Goal: Obtain resource: Obtain resource

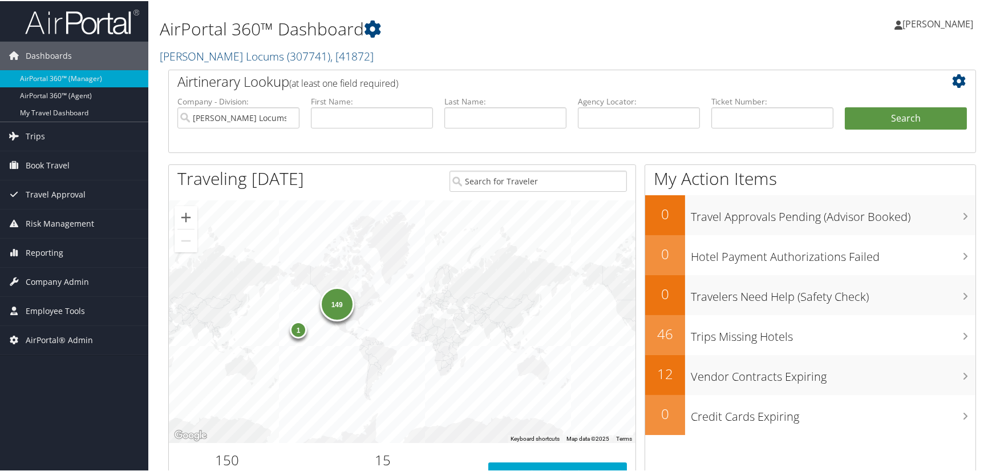
click at [59, 309] on span "Employee Tools" at bounding box center [55, 310] width 59 height 29
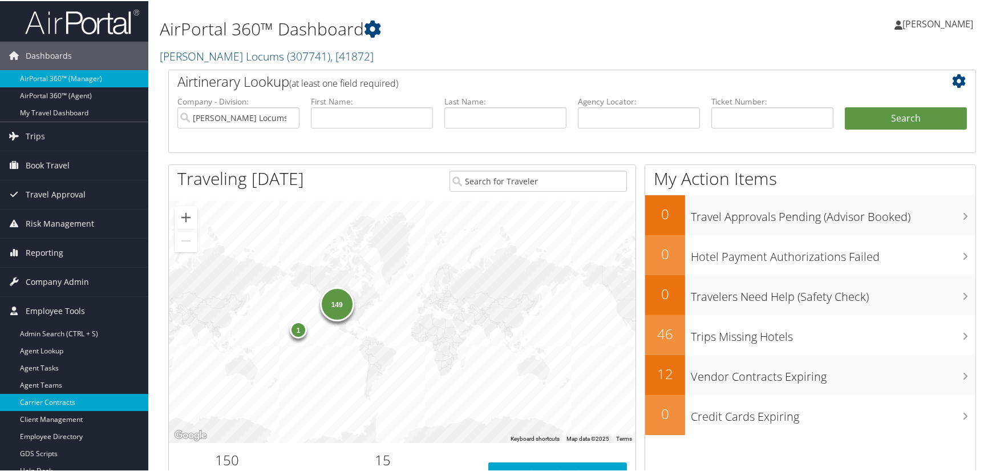
click at [58, 400] on link "Carrier Contracts" at bounding box center [74, 400] width 148 height 17
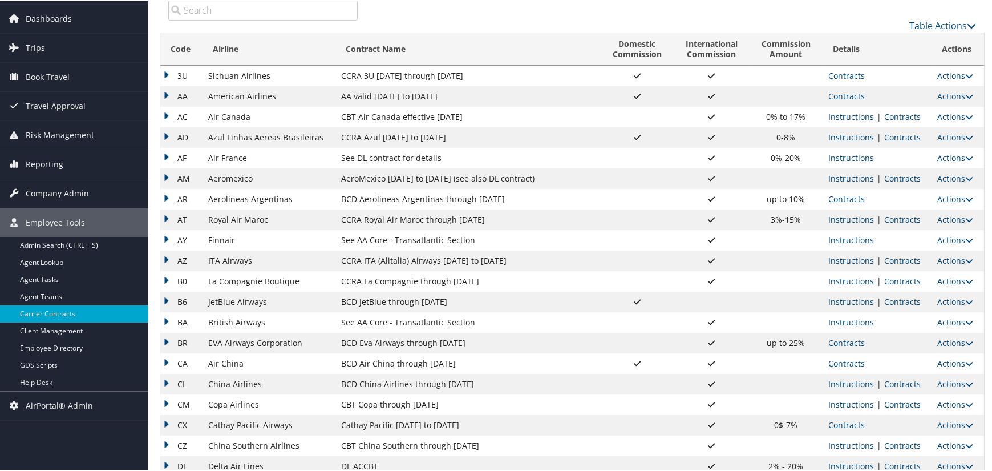
scroll to position [57, 0]
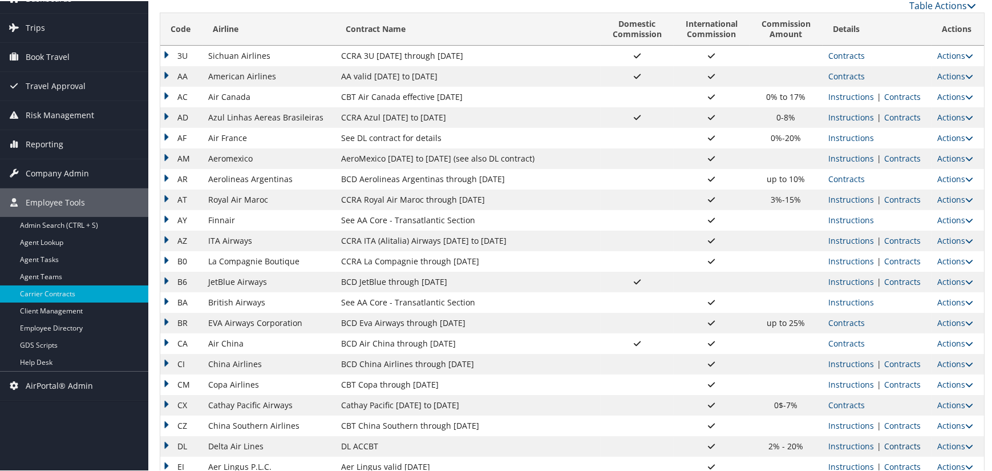
click at [896, 445] on link "Contracts" at bounding box center [902, 444] width 37 height 11
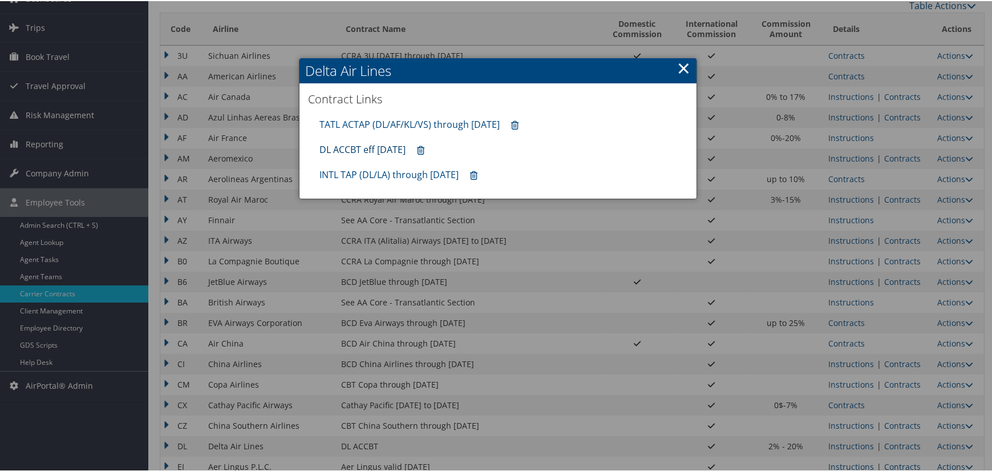
click at [389, 146] on link "DL ACCBT eff [DATE]" at bounding box center [362, 148] width 86 height 13
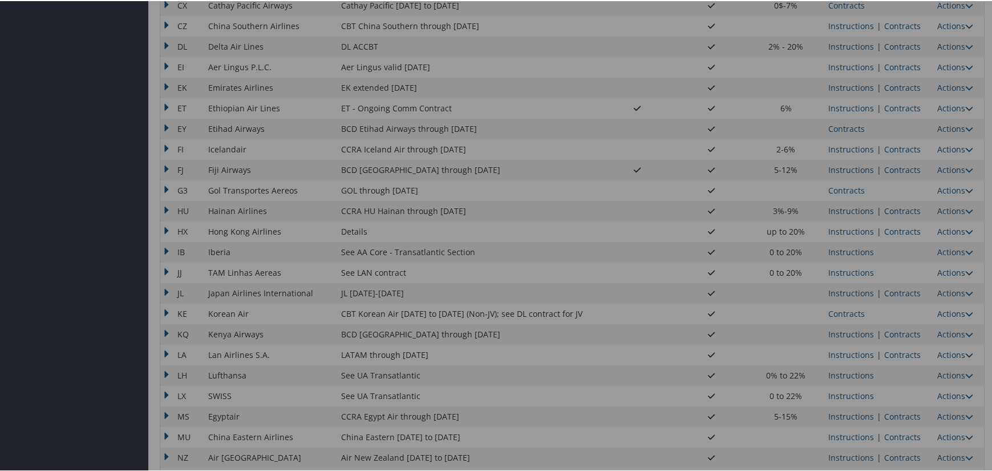
scroll to position [861, 0]
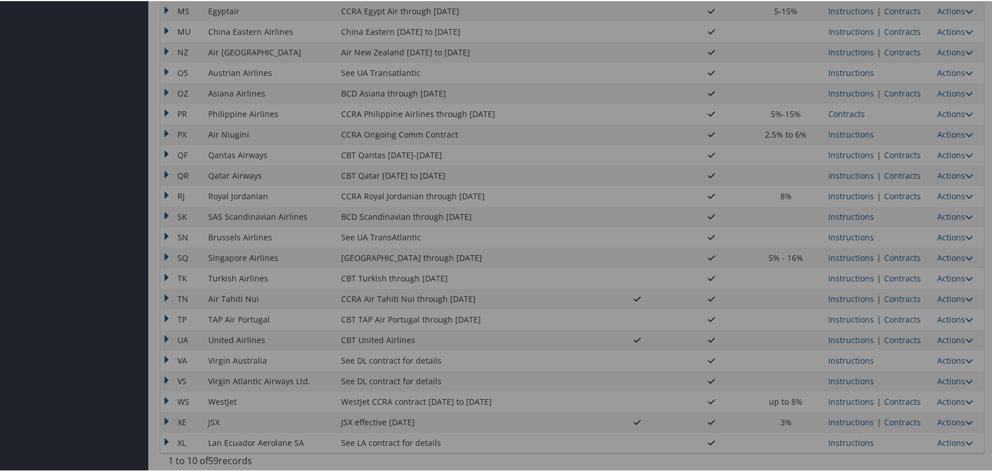
click at [890, 335] on div at bounding box center [498, 235] width 996 height 471
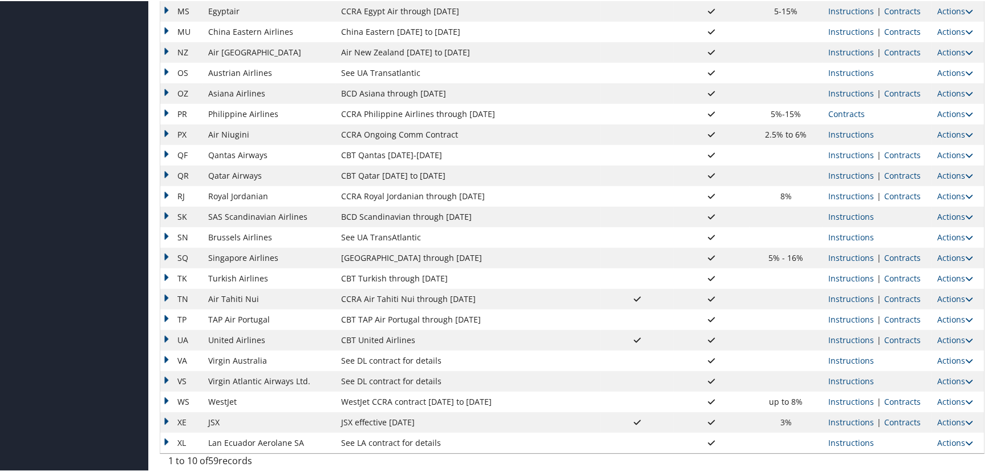
click at [897, 337] on link "Contracts" at bounding box center [902, 338] width 37 height 11
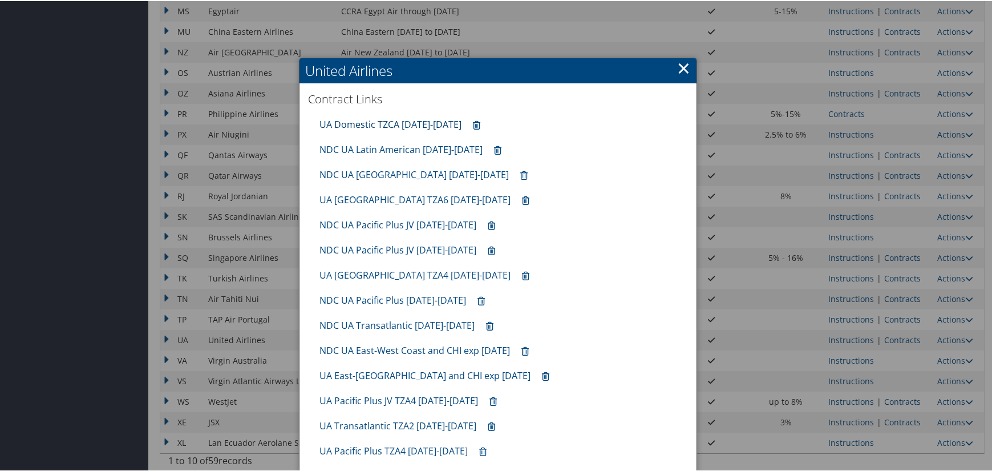
click at [392, 117] on link "UA Domestic TZCA 10.01.25-1.31.26" at bounding box center [390, 123] width 142 height 13
click at [677, 66] on link "×" at bounding box center [683, 66] width 13 height 23
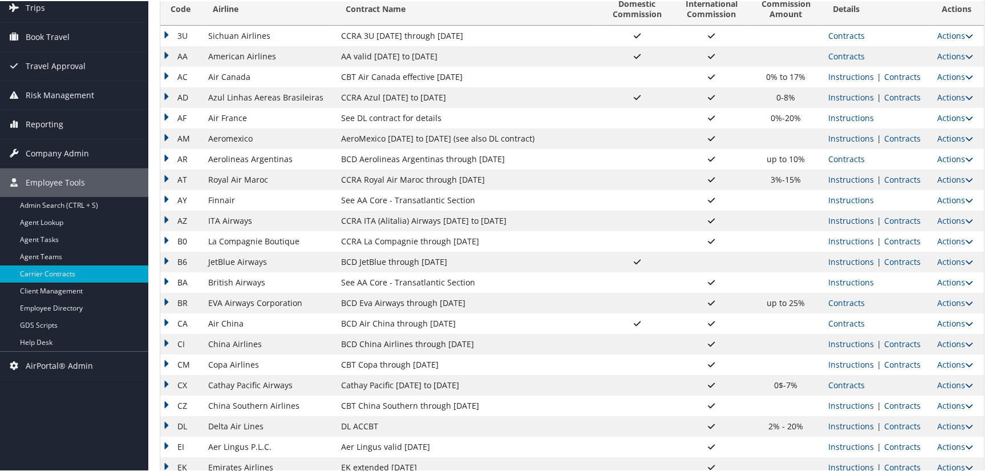
scroll to position [6, 0]
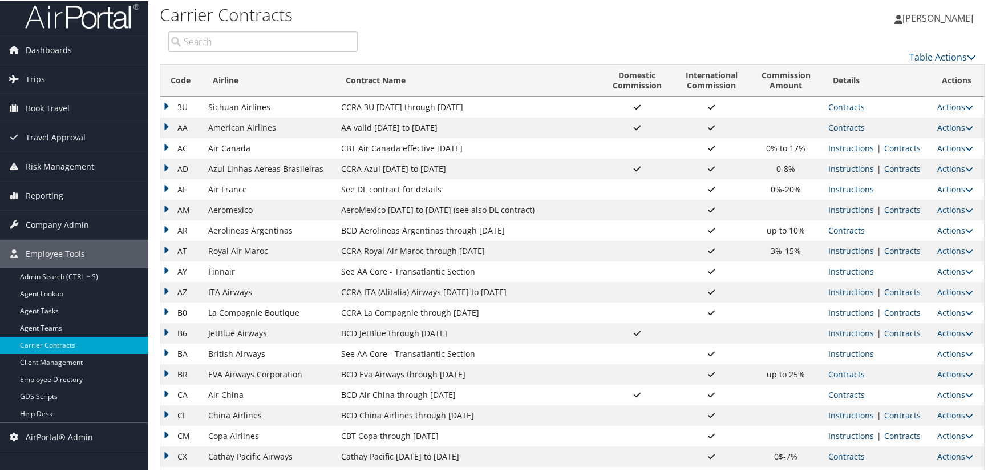
click at [843, 130] on link "Contracts" at bounding box center [846, 126] width 37 height 11
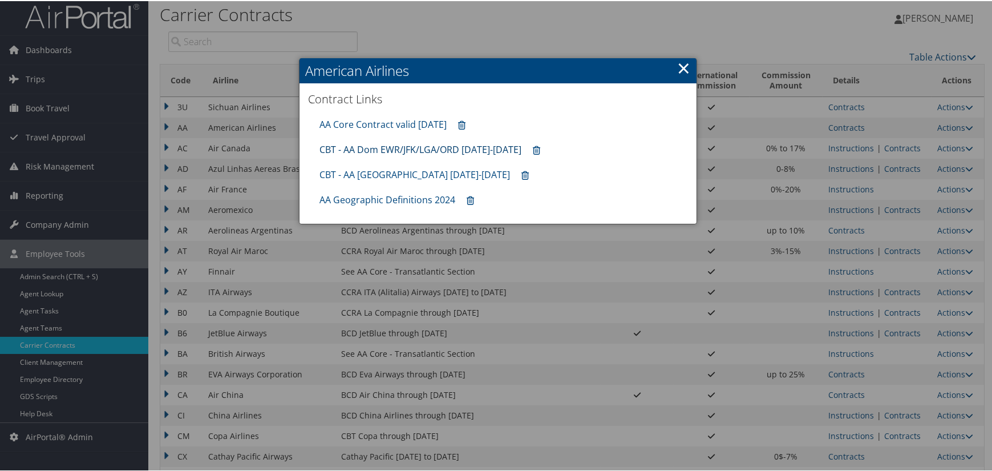
click at [395, 150] on link "CBT - AA Dom EWR/JFK/LGA/ORD 8.1.25-12.31.25" at bounding box center [420, 148] width 202 height 13
click at [387, 122] on link "AA Core Contract valid 30jun26" at bounding box center [382, 123] width 127 height 13
click at [901, 206] on div at bounding box center [498, 235] width 996 height 471
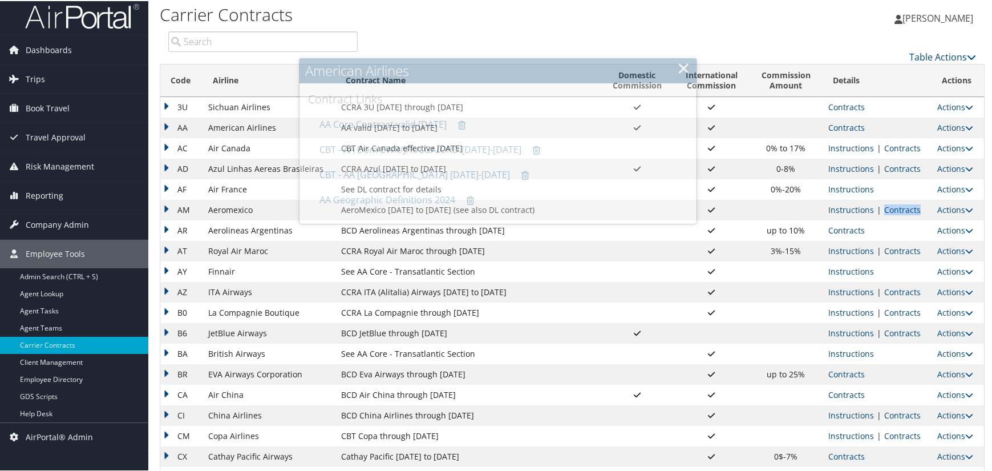
click at [901, 206] on link "Contracts" at bounding box center [902, 208] width 37 height 11
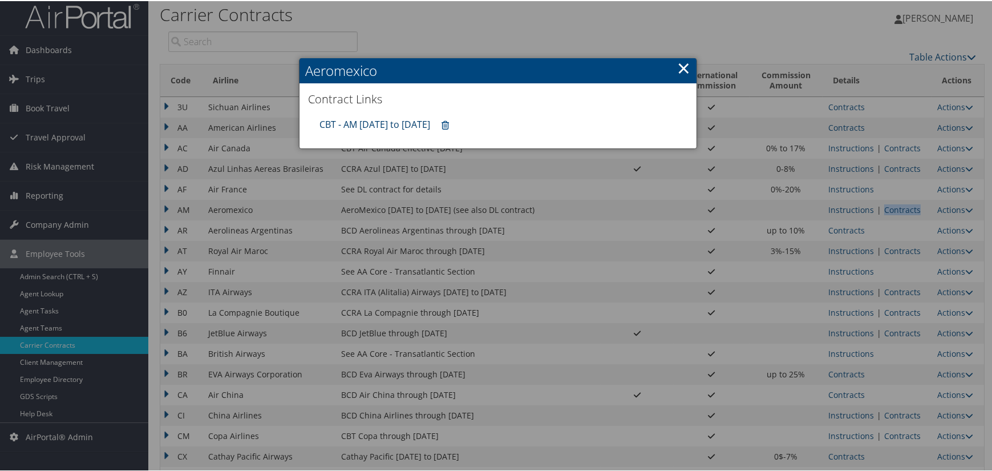
click at [370, 123] on link "CBT - AM 4.1.25 to 3.31.26" at bounding box center [374, 123] width 111 height 13
